Goal: Navigation & Orientation: Find specific page/section

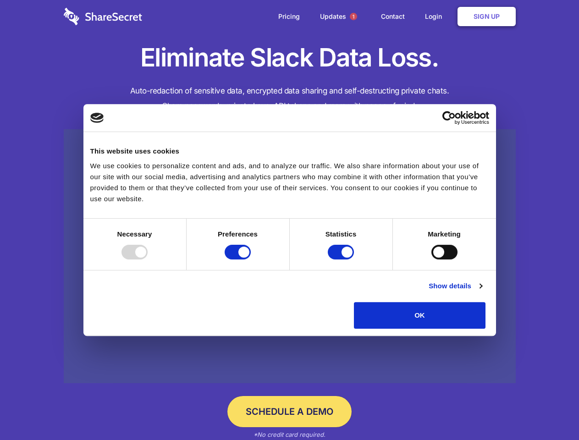
click at [148, 260] on div at bounding box center [135, 252] width 26 height 15
click at [251, 260] on input "Preferences" at bounding box center [238, 252] width 26 height 15
checkbox input "false"
click at [342, 260] on input "Statistics" at bounding box center [341, 252] width 26 height 15
checkbox input "false"
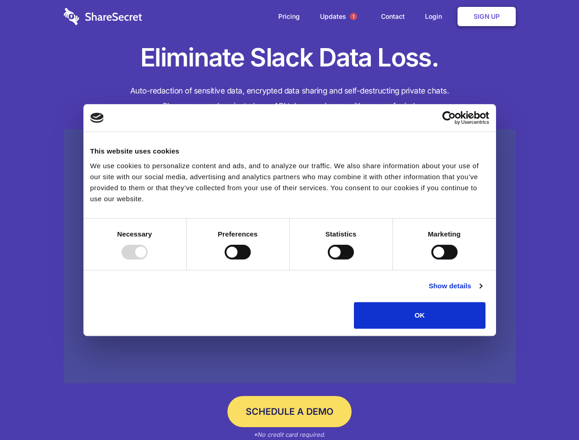
click at [432, 260] on input "Marketing" at bounding box center [445, 252] width 26 height 15
checkbox input "true"
click at [482, 292] on link "Show details" at bounding box center [455, 286] width 53 height 11
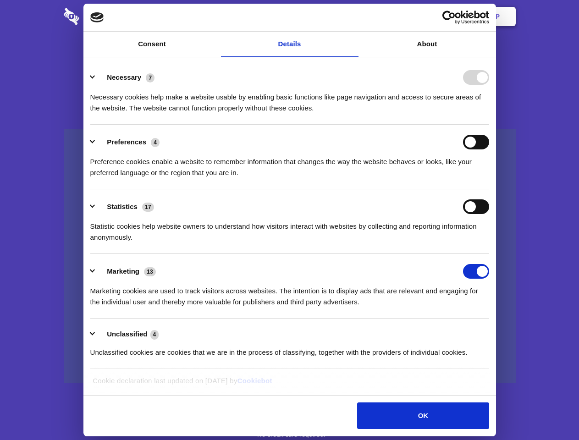
click at [489, 125] on li "Necessary 7 Necessary cookies help make a website usable by enabling basic func…" at bounding box center [289, 92] width 399 height 65
click at [353, 17] on span "1" at bounding box center [353, 16] width 7 height 7
